Goal: Task Accomplishment & Management: Manage account settings

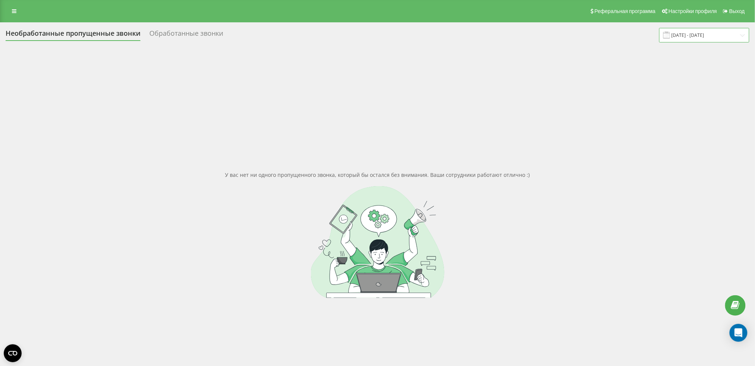
click at [704, 36] on input "[DATE] - [DATE]" at bounding box center [705, 35] width 90 height 15
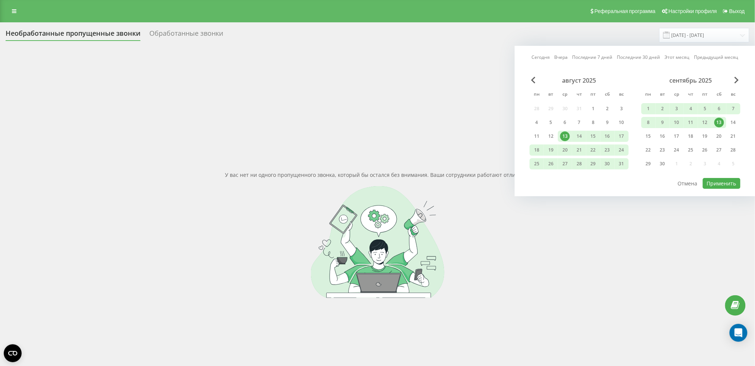
click at [720, 122] on div "13" at bounding box center [720, 123] width 10 height 10
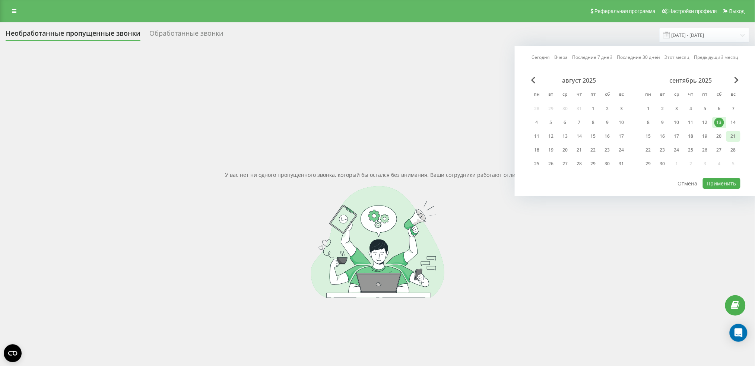
click at [734, 136] on div "21" at bounding box center [734, 137] width 10 height 10
click at [724, 181] on button "Применить" at bounding box center [722, 183] width 38 height 11
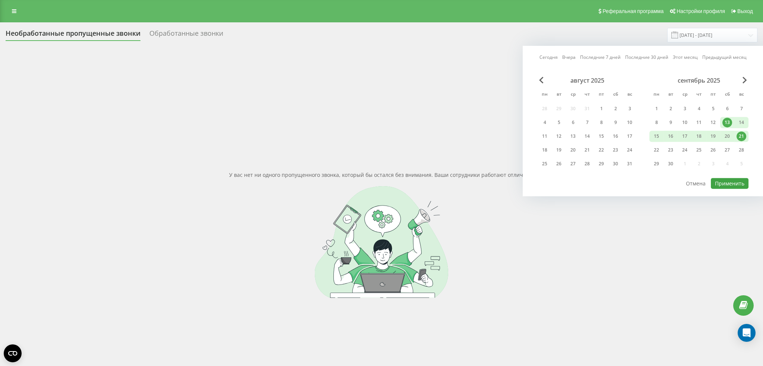
type input "[DATE] - [DATE]"
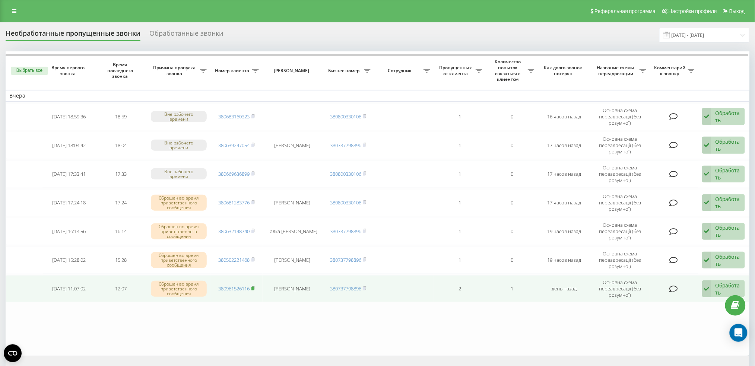
click at [255, 286] on icon at bounding box center [253, 288] width 3 height 4
click at [718, 286] on div "Обработать" at bounding box center [729, 289] width 26 height 14
click at [675, 314] on span "Связался с клиентом с помощью другого канала" at bounding box center [670, 317] width 125 height 7
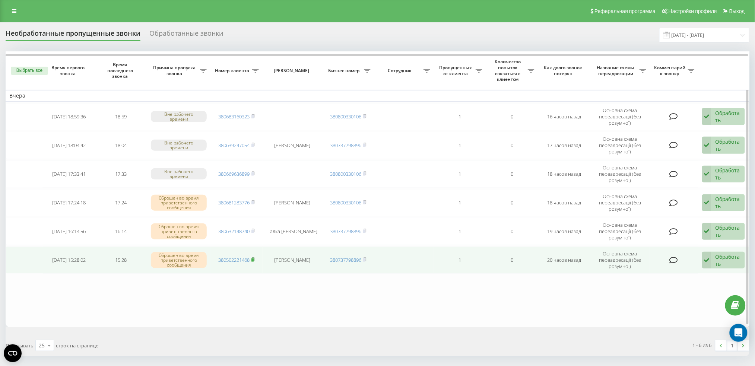
click at [254, 258] on icon at bounding box center [253, 260] width 3 height 4
click at [719, 253] on div "Обработать" at bounding box center [729, 260] width 26 height 14
click at [666, 289] on span "Связался с клиентом с помощью другого канала" at bounding box center [670, 288] width 125 height 7
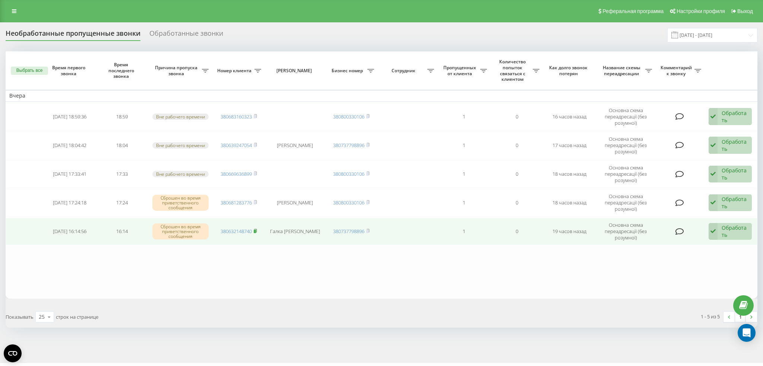
click at [256, 230] on rect at bounding box center [255, 231] width 2 height 3
click at [735, 228] on div "Обработать" at bounding box center [735, 231] width 26 height 14
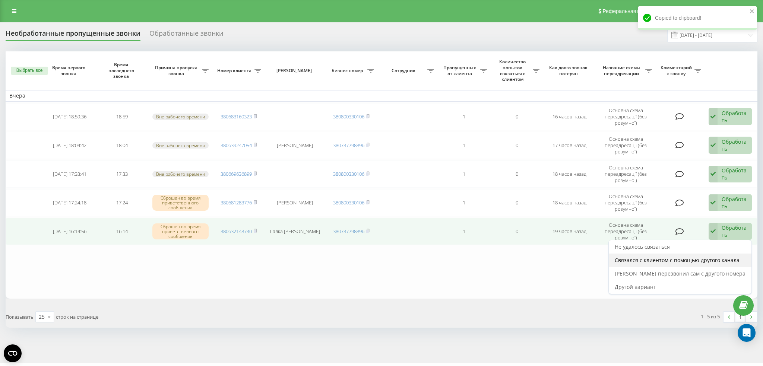
click at [702, 257] on span "Связался с клиентом с помощью другого канала" at bounding box center [677, 260] width 125 height 7
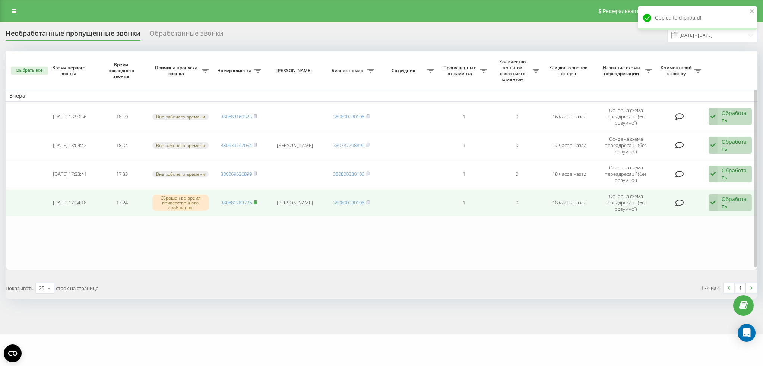
click at [256, 200] on icon at bounding box center [255, 202] width 3 height 4
click at [735, 198] on div "Обработать" at bounding box center [735, 203] width 26 height 14
click at [685, 230] on span "Связался с клиентом с помощью другого канала" at bounding box center [677, 231] width 125 height 7
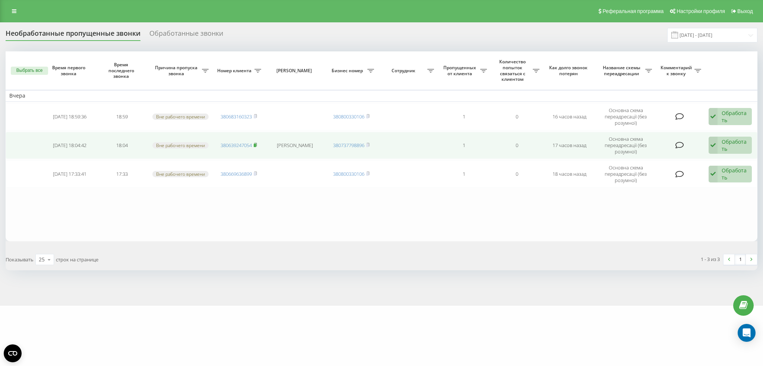
click at [255, 143] on icon at bounding box center [255, 144] width 3 height 3
click at [725, 147] on div "Обработать" at bounding box center [735, 145] width 26 height 14
click at [661, 174] on span "Связался с клиентом с помощью другого канала" at bounding box center [677, 174] width 125 height 7
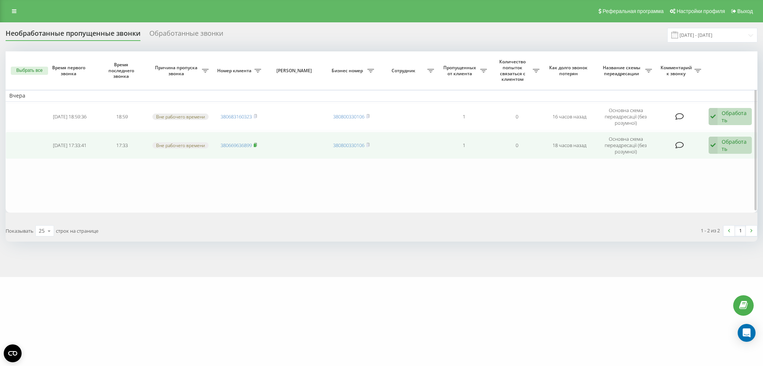
click at [255, 144] on rect at bounding box center [255, 145] width 2 height 3
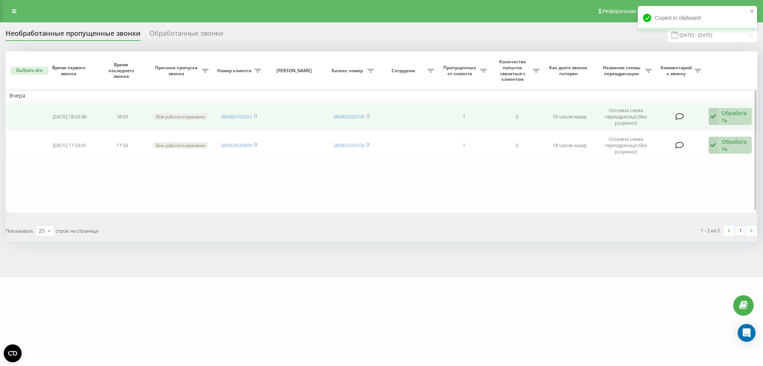
click at [742, 114] on div "Обработать" at bounding box center [735, 117] width 26 height 14
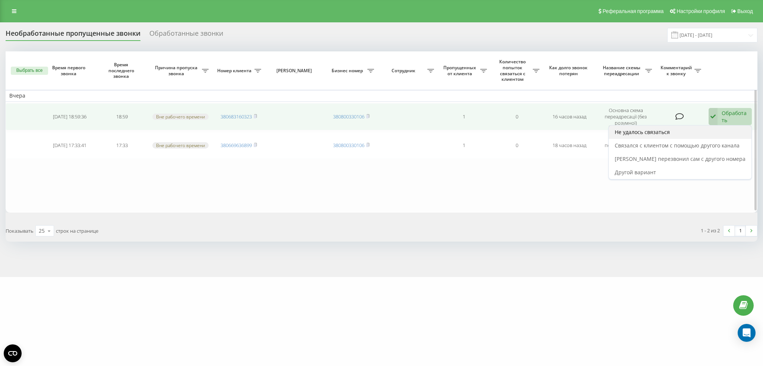
click at [683, 132] on div "Не удалось связаться" at bounding box center [680, 132] width 143 height 13
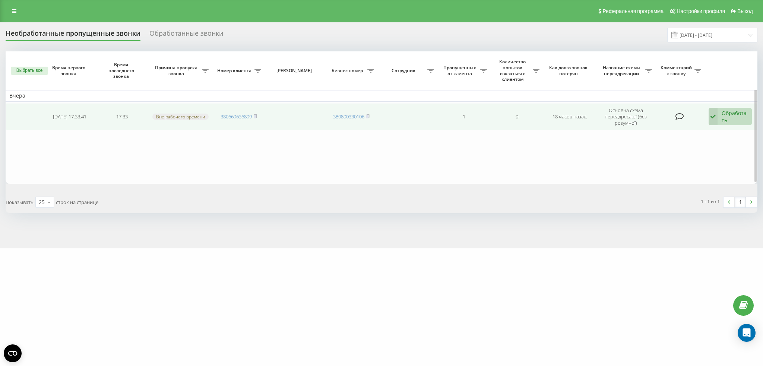
click at [731, 114] on div "Обработать" at bounding box center [735, 117] width 26 height 14
click at [711, 132] on div "Не удалось связаться" at bounding box center [680, 132] width 143 height 13
